Goal: Navigation & Orientation: Locate item on page

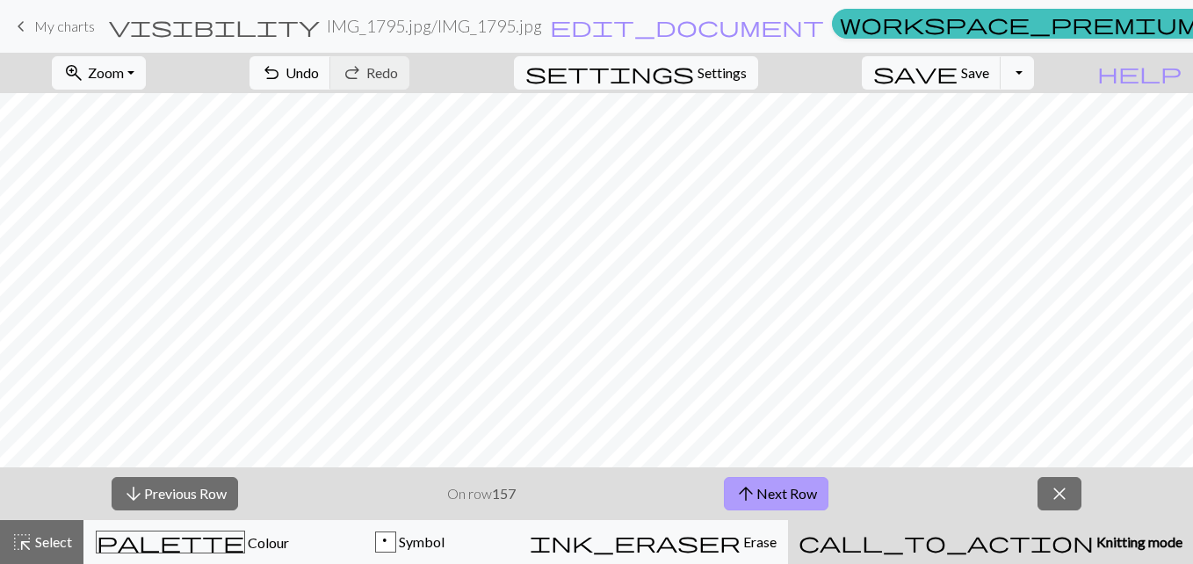
click at [785, 492] on button "arrow_upward Next Row" at bounding box center [776, 493] width 105 height 33
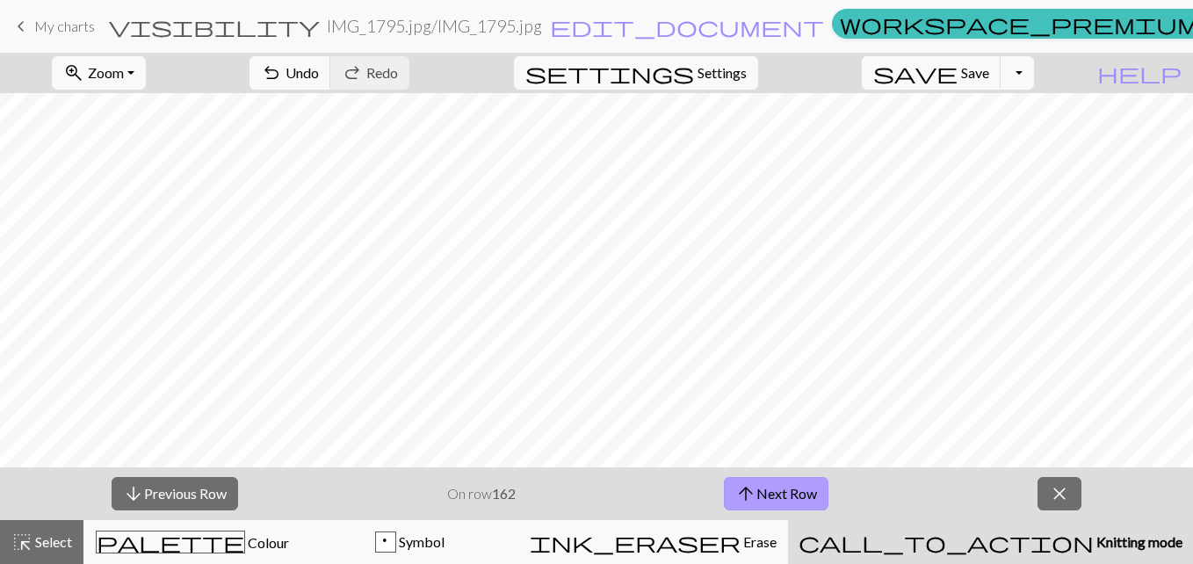
click at [785, 492] on button "arrow_upward Next Row" at bounding box center [776, 493] width 105 height 33
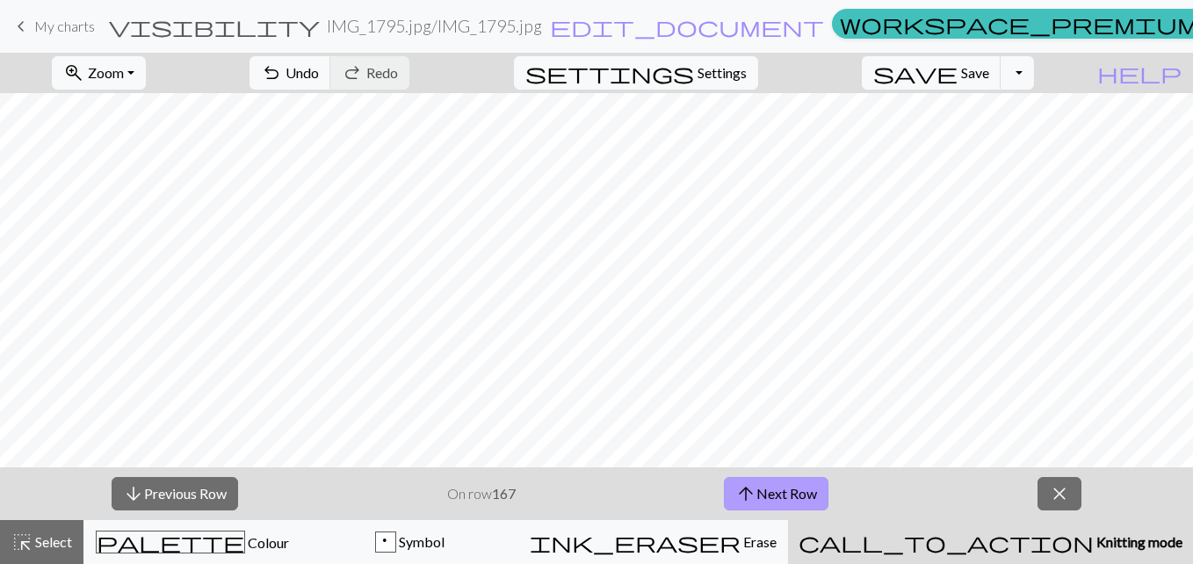
click at [785, 492] on button "arrow_upward Next Row" at bounding box center [776, 493] width 105 height 33
